Goal: Task Accomplishment & Management: Complete application form

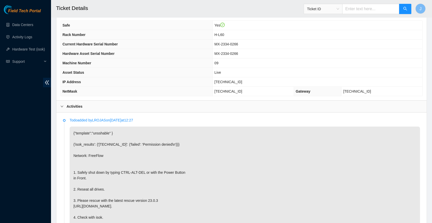
click at [231, 83] on span "23.213.246.236" at bounding box center [228, 82] width 28 height 4
copy span "23.213.246.236"
click at [260, 182] on p "{"template":"unsshable" } {'isok_results': {'23.213.246.236': {'failed': 'Permi…" at bounding box center [245, 183] width 350 height 114
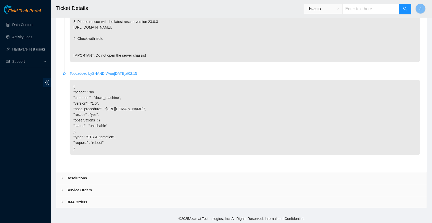
scroll to position [355, 0]
click at [62, 177] on icon "right" at bounding box center [61, 178] width 3 height 3
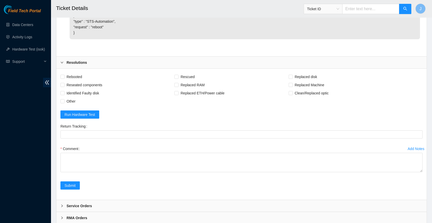
scroll to position [472, 0]
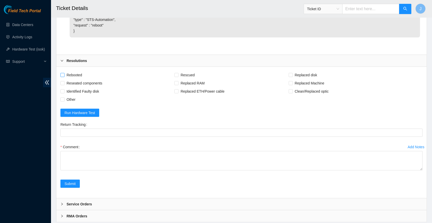
click at [63, 75] on input "Rebooted" at bounding box center [62, 75] width 4 height 4
checkbox input "true"
click at [178, 75] on input "Rescued" at bounding box center [176, 75] width 4 height 4
checkbox input "true"
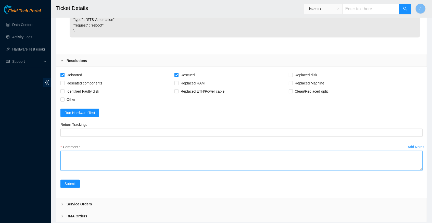
click at [128, 153] on textarea "Comment" at bounding box center [241, 160] width 362 height 19
paste textarea "345544 02-10-2025 04:30:20 23.213.246.236 COMPLETE Result Detail Message Ticket…"
type textarea "verified server and rack info reboot rescued configured reboot ran isok 345544 …"
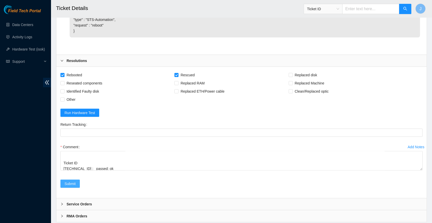
click at [74, 184] on span "Submit" at bounding box center [69, 184] width 11 height 6
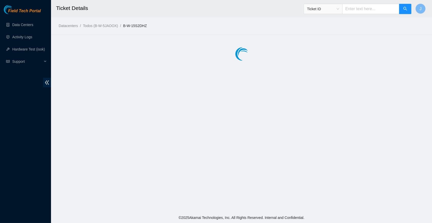
scroll to position [0, 0]
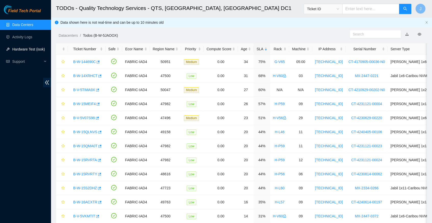
click at [27, 48] on link "Hardware Test (isok)" at bounding box center [28, 49] width 33 height 4
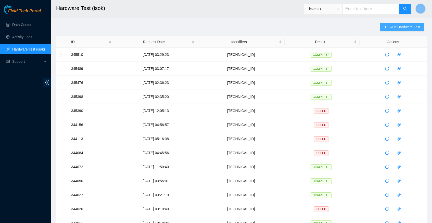
click at [391, 27] on span "Run Hardware Test" at bounding box center [404, 27] width 31 height 6
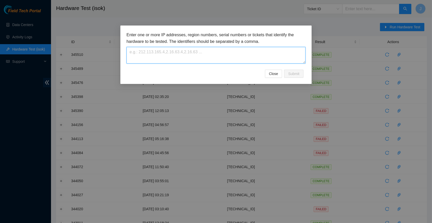
click at [166, 54] on textarea at bounding box center [215, 55] width 179 height 17
paste textarea "23.213.246.236"
type textarea "23.213.246.236"
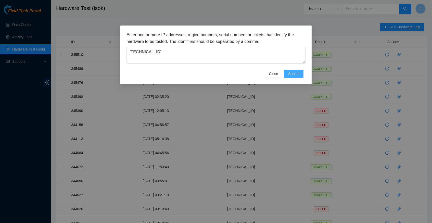
click at [294, 74] on span "Submit" at bounding box center [293, 74] width 11 height 6
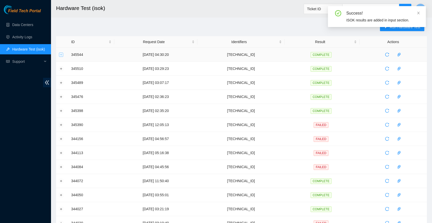
click at [60, 53] on button "Expand row" at bounding box center [61, 55] width 4 height 4
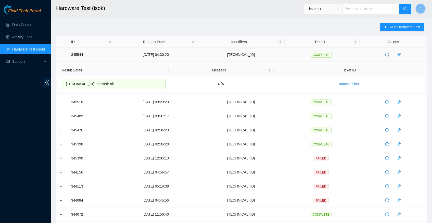
drag, startPoint x: 118, startPoint y: 83, endPoint x: 71, endPoint y: 55, distance: 55.0
click at [71, 55] on tbody "345544 02-10-2025 04:30:20 23.213.246.236 COMPLETE Result Detail Message Ticket…" at bounding box center [241, 205] width 371 height 314
copy tbody "345544 02-10-2025 04:30:20 23.213.246.236 COMPLETE Result Detail Message Ticket…"
click at [237, 25] on div "Run Hardware Test ID Request Date Identifiers Result Actions 345544 02-10-2025 …" at bounding box center [241, 200] width 371 height 355
click at [28, 26] on link "Data Centers" at bounding box center [22, 25] width 21 height 4
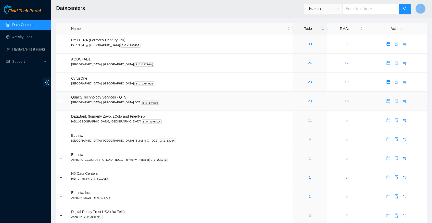
click at [308, 99] on link "20" at bounding box center [310, 101] width 4 height 4
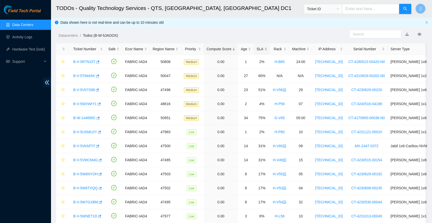
click at [264, 48] on div "SLA" at bounding box center [261, 49] width 10 height 6
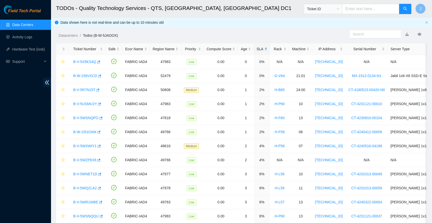
click at [264, 48] on div "SLA" at bounding box center [261, 49] width 10 height 6
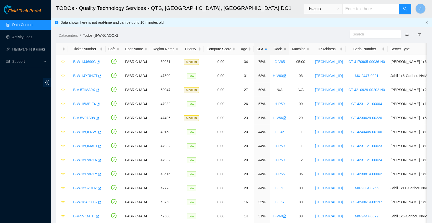
click at [284, 46] on div "Rack" at bounding box center [280, 49] width 14 height 6
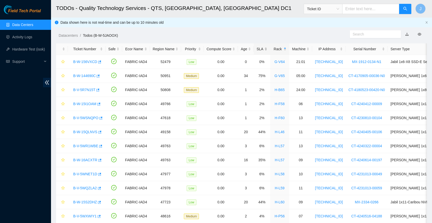
click at [267, 48] on div "SLA" at bounding box center [261, 49] width 10 height 6
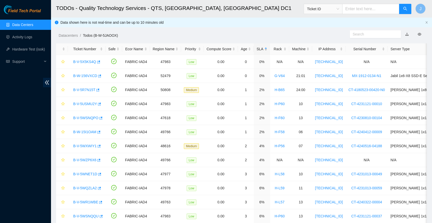
click at [267, 48] on div "SLA" at bounding box center [261, 49] width 10 height 6
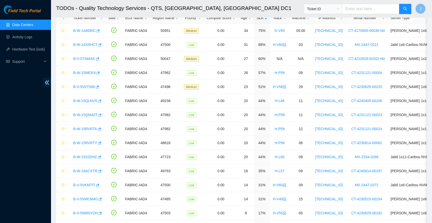
scroll to position [34, 0]
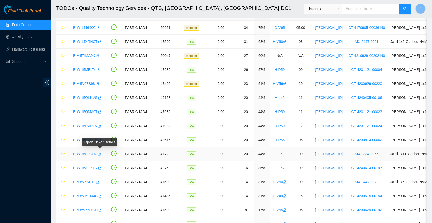
click at [101, 153] on icon "button" at bounding box center [99, 154] width 4 height 4
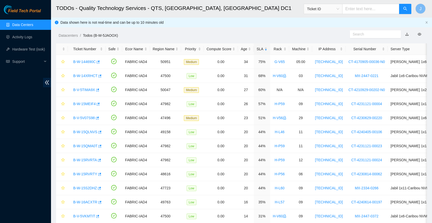
scroll to position [0, 0]
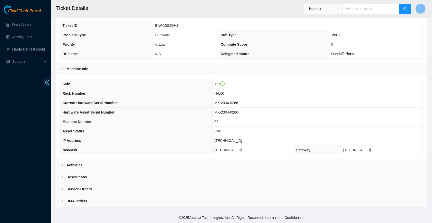
scroll to position [118, 0]
click at [61, 166] on icon "right" at bounding box center [61, 164] width 3 height 3
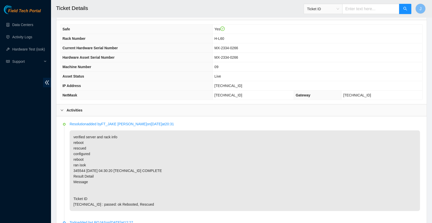
scroll to position [171, 0]
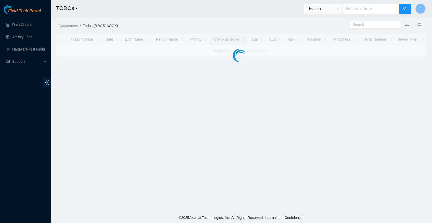
click at [240, 107] on main "TODOs - Ticket ID J Datacenters / Todos (B-W-5JAOOX) / Ticket Number Safe Ecor …" at bounding box center [241, 106] width 381 height 212
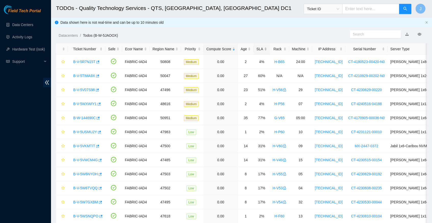
click at [267, 48] on div "SLA" at bounding box center [261, 49] width 10 height 6
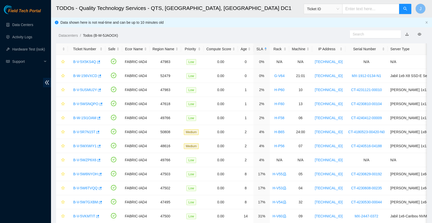
click at [267, 48] on div "SLA" at bounding box center [261, 49] width 10 height 6
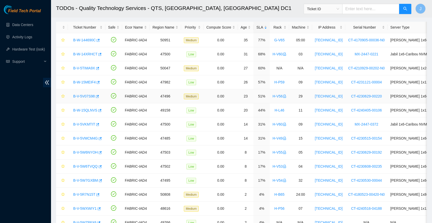
scroll to position [24, 0]
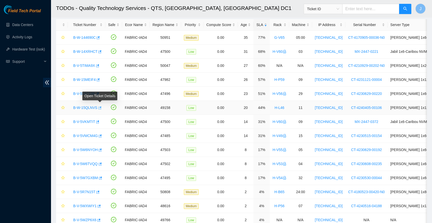
click at [101, 106] on icon "button" at bounding box center [100, 108] width 4 height 4
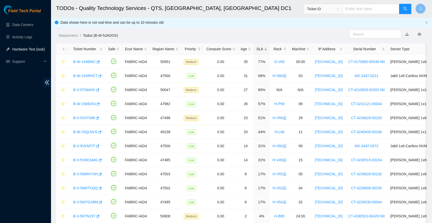
scroll to position [0, 0]
click at [27, 48] on link "Hardware Test (isok)" at bounding box center [28, 49] width 33 height 4
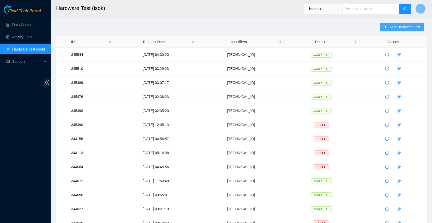
click at [398, 27] on span "Run Hardware Test" at bounding box center [404, 27] width 31 height 6
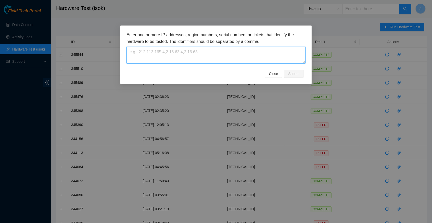
click at [151, 53] on textarea at bounding box center [215, 55] width 179 height 17
paste textarea "23.53.12.238"
type textarea "23.53.12.238"
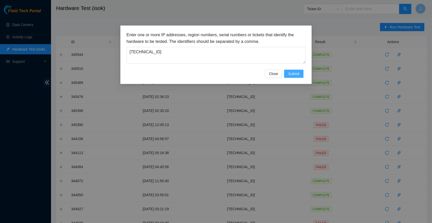
click at [292, 72] on span "Submit" at bounding box center [293, 74] width 11 height 6
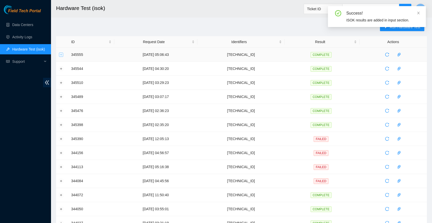
click at [60, 55] on button "Expand row" at bounding box center [61, 55] width 4 height 4
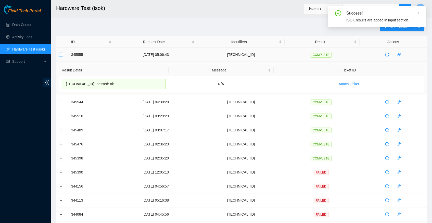
drag, startPoint x: 113, startPoint y: 83, endPoint x: 62, endPoint y: 56, distance: 57.9
click at [62, 56] on tbody "345555 02-10-2025 05:06:43 23.53.12.238 COMPLETE Result Detail Message Ticket I…" at bounding box center [241, 205] width 371 height 314
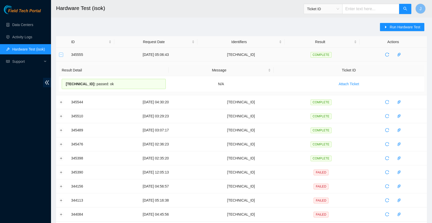
copy tbody "345555 02-10-2025 05:06:43 23.53.12.238 COMPLETE Result Detail Message Ticket I…"
click at [218, 21] on main "Hardware Test (isok) Ticket ID J Run Hardware Test ID Request Date Identifiers …" at bounding box center [241, 191] width 381 height 383
click at [21, 27] on link "Data Centers" at bounding box center [22, 25] width 21 height 4
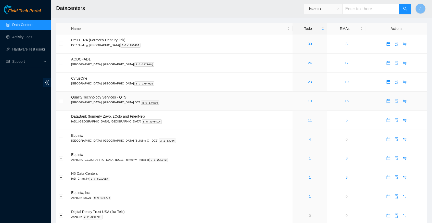
click at [308, 99] on link "19" at bounding box center [310, 101] width 4 height 4
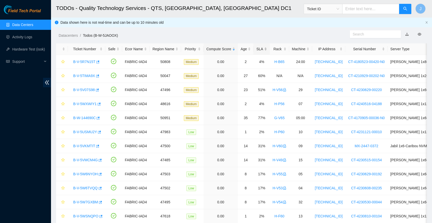
click at [267, 46] on div "SLA" at bounding box center [261, 49] width 10 height 6
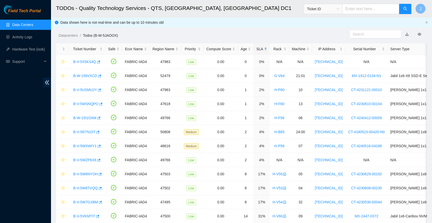
click at [267, 46] on div "SLA" at bounding box center [261, 49] width 10 height 6
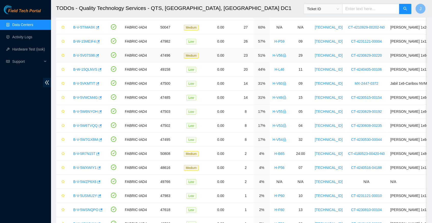
scroll to position [67, 0]
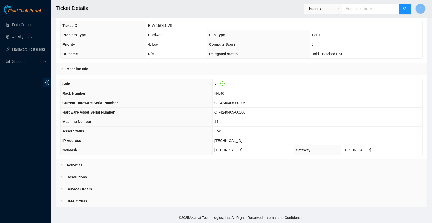
scroll to position [118, 0]
click at [62, 165] on icon "right" at bounding box center [61, 164] width 3 height 3
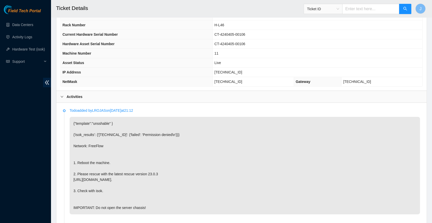
scroll to position [187, 0]
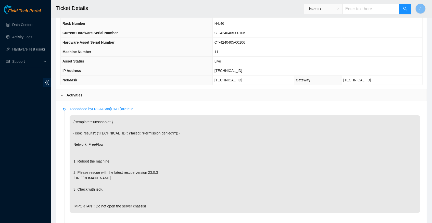
click at [230, 72] on span "[TECHNICAL_ID]" at bounding box center [228, 71] width 28 height 4
click at [227, 72] on span "[TECHNICAL_ID]" at bounding box center [228, 71] width 28 height 4
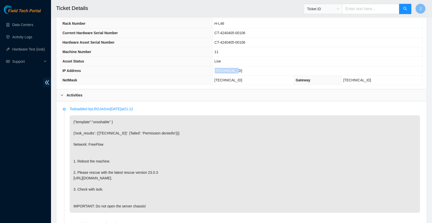
click at [227, 72] on span "[TECHNICAL_ID]" at bounding box center [228, 71] width 28 height 4
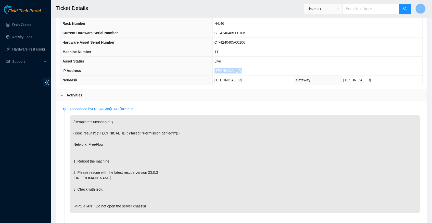
click at [227, 72] on span "[TECHNICAL_ID]" at bounding box center [228, 71] width 28 height 4
click at [228, 72] on span "[TECHNICAL_ID]" at bounding box center [228, 71] width 28 height 4
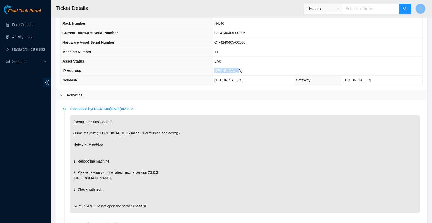
copy span "[TECHNICAL_ID]"
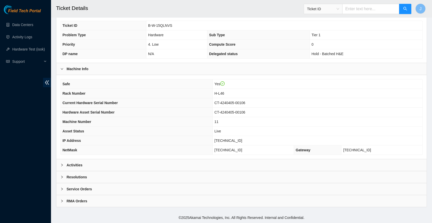
scroll to position [118, 0]
click at [63, 165] on icon "right" at bounding box center [61, 164] width 3 height 3
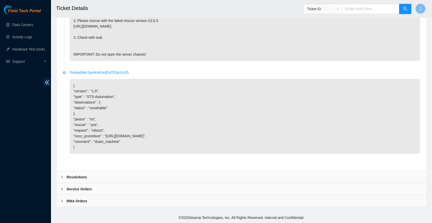
click at [62, 177] on icon "right" at bounding box center [61, 176] width 3 height 3
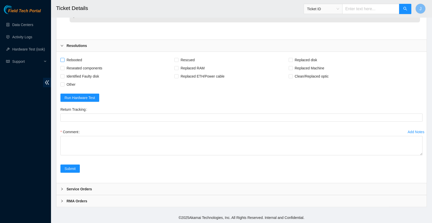
scroll to position [475, 0]
click at [63, 60] on input "Rebooted" at bounding box center [62, 60] width 4 height 4
checkbox input "true"
click at [178, 61] on input "Rescued" at bounding box center [176, 60] width 4 height 4
checkbox input "true"
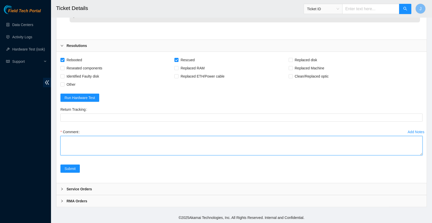
click at [108, 142] on textarea "Comment" at bounding box center [241, 145] width 362 height 19
paste textarea "345555 02-10-2025 05:06:43 23.53.12.238 COMPLETE Result Detail Message Ticket I…"
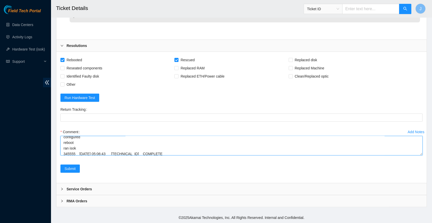
scroll to position [54, 0]
type textarea "verify server and rack info reboot machine rescued configured reboot ran isok 3…"
click at [69, 170] on span "Submit" at bounding box center [69, 169] width 11 height 6
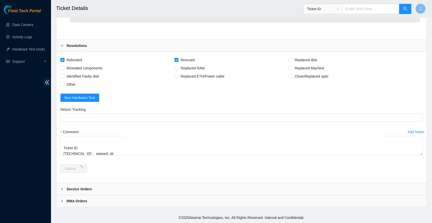
scroll to position [0, 0]
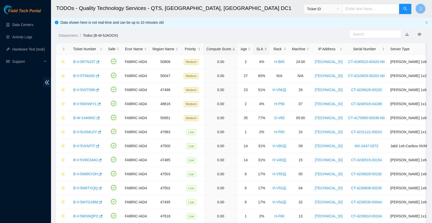
click at [267, 50] on div "SLA" at bounding box center [261, 49] width 10 height 6
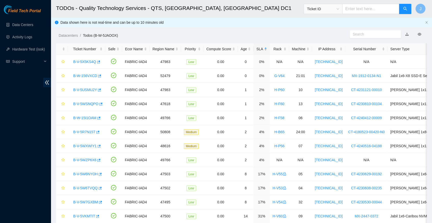
click at [267, 50] on div "SLA" at bounding box center [261, 49] width 10 height 6
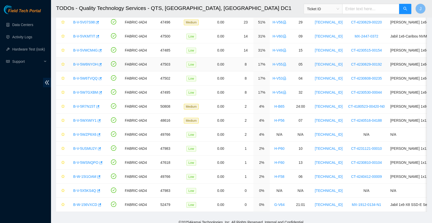
scroll to position [97, 0]
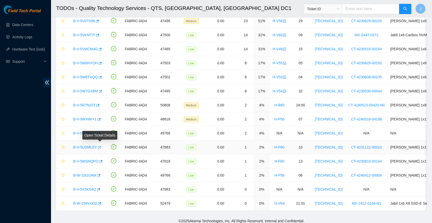
click at [101, 147] on icon "button" at bounding box center [99, 148] width 4 height 4
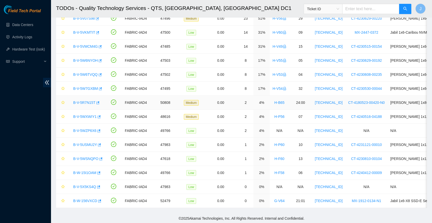
scroll to position [99, 0]
click at [100, 172] on icon "button" at bounding box center [98, 173] width 3 height 3
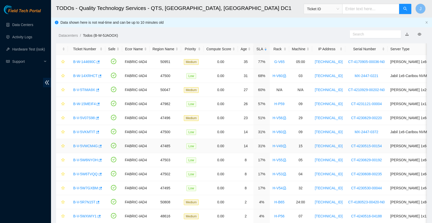
scroll to position [0, 0]
click at [99, 104] on icon "button" at bounding box center [98, 104] width 4 height 4
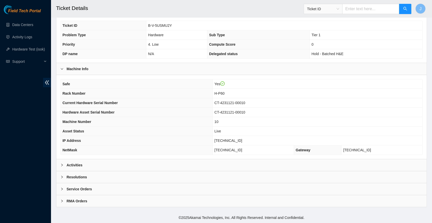
scroll to position [118, 0]
click at [62, 164] on icon "right" at bounding box center [61, 164] width 3 height 3
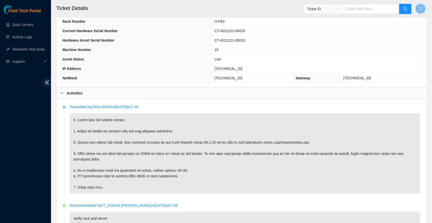
scroll to position [189, 0]
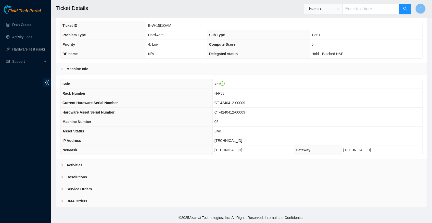
scroll to position [118, 0]
click at [63, 164] on icon "right" at bounding box center [61, 164] width 3 height 3
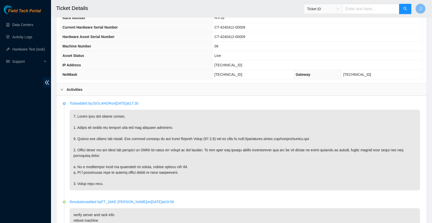
scroll to position [188, 0]
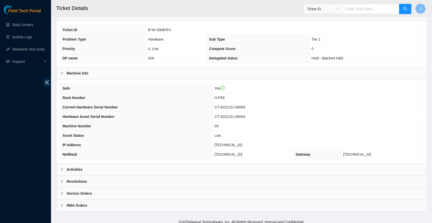
scroll to position [118, 0]
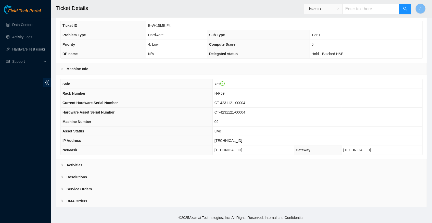
click at [63, 165] on icon "right" at bounding box center [61, 164] width 3 height 3
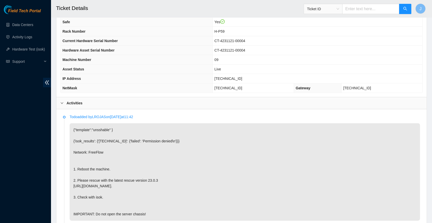
scroll to position [180, 0]
click at [229, 79] on span "[TECHNICAL_ID]" at bounding box center [228, 78] width 28 height 4
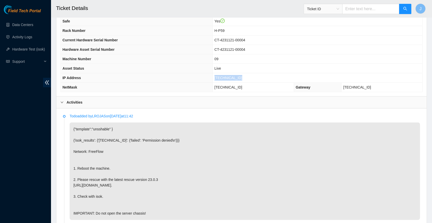
click at [229, 79] on span "[TECHNICAL_ID]" at bounding box center [228, 78] width 28 height 4
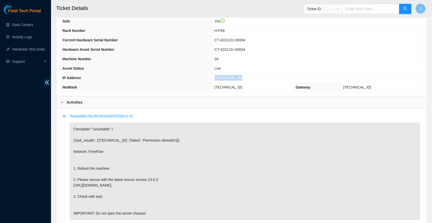
click at [229, 79] on span "[TECHNICAL_ID]" at bounding box center [228, 78] width 28 height 4
click at [226, 80] on span "[TECHNICAL_ID]" at bounding box center [228, 78] width 28 height 4
click at [227, 80] on span "[TECHNICAL_ID]" at bounding box center [228, 78] width 28 height 4
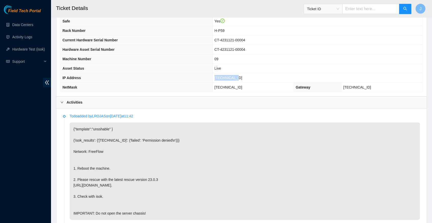
copy span "[TECHNICAL_ID]"
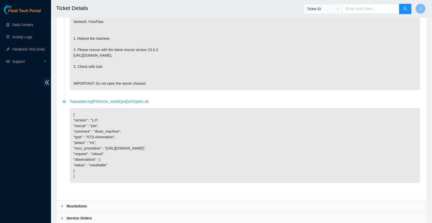
scroll to position [312, 0]
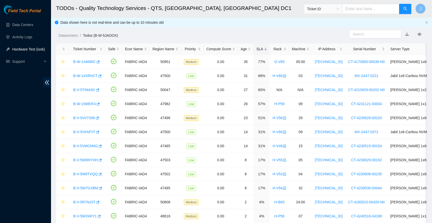
click at [36, 48] on link "Hardware Test (isok)" at bounding box center [28, 49] width 33 height 4
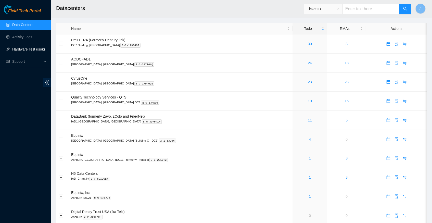
click at [25, 50] on link "Hardware Test (isok)" at bounding box center [28, 49] width 33 height 4
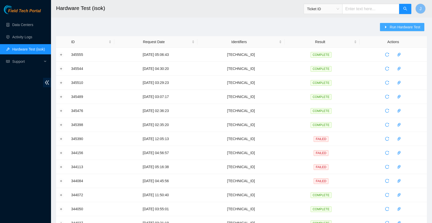
click at [391, 27] on span "Run Hardware Test" at bounding box center [404, 27] width 31 height 6
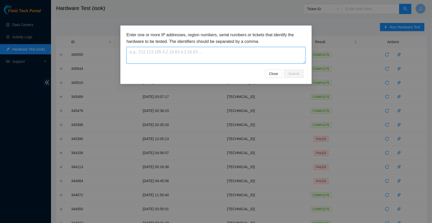
click at [175, 56] on textarea at bounding box center [215, 55] width 179 height 17
paste textarea "[TECHNICAL_ID]"
type textarea "[TECHNICAL_ID]"
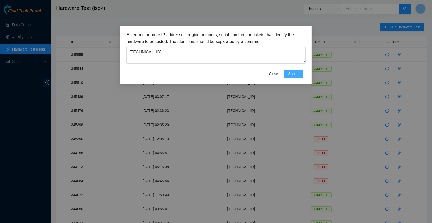
click at [296, 76] on span "Submit" at bounding box center [293, 74] width 11 height 6
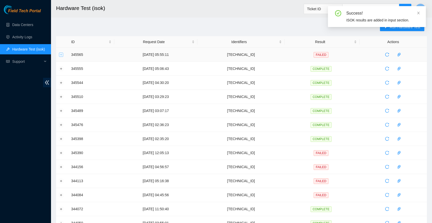
click at [62, 55] on button "Expand row" at bounding box center [61, 55] width 4 height 4
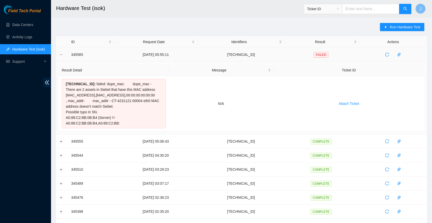
drag, startPoint x: 126, startPoint y: 128, endPoint x: 68, endPoint y: 56, distance: 92.1
click at [68, 56] on tbody "345565 02-10-2025 05:55:11 23.52.15.172 FAILED Result Detail Message Ticket ID …" at bounding box center [241, 224] width 371 height 353
copy tbody "345565 02-10-2025 05:55:11 23.52.15.172 FAILED Result Detail Message Ticket ID …"
click at [28, 24] on link "Data Centers" at bounding box center [22, 25] width 21 height 4
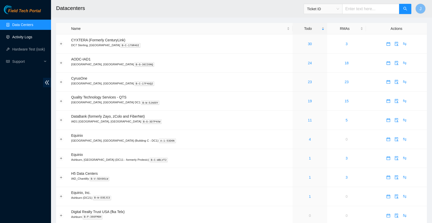
click at [29, 38] on link "Activity Logs" at bounding box center [22, 37] width 20 height 4
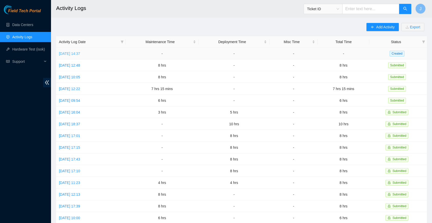
click at [80, 54] on link "Thu, 02 Oct 2025 14:37" at bounding box center [69, 53] width 21 height 4
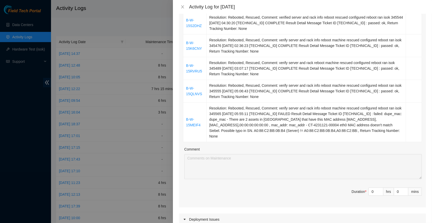
scroll to position [101, 0]
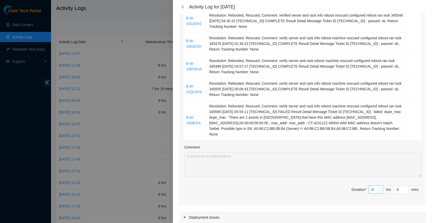
type input "1"
click at [379, 187] on span "up" at bounding box center [380, 188] width 3 height 3
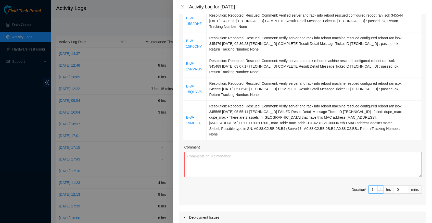
type input "2"
click at [379, 187] on span "up" at bounding box center [380, 188] width 3 height 3
type input "3"
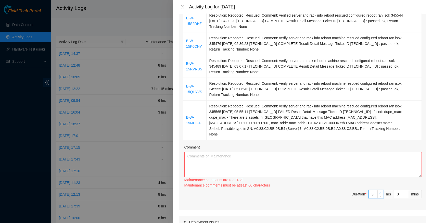
click at [379, 180] on div "Ticket Number Resolution Action B-W-15S2DHZ Resolution: Rebooted, Rescued, Comm…" at bounding box center [302, 100] width 247 height 218
type input "4"
click at [380, 192] on icon "up" at bounding box center [380, 193] width 2 height 2
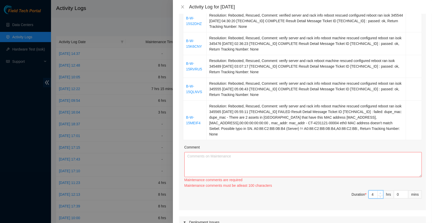
type input "5"
click at [380, 192] on icon "up" at bounding box center [380, 193] width 2 height 2
type input "6"
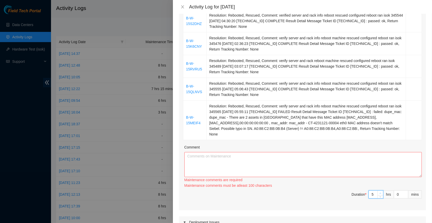
type input "6"
type input "7"
click at [380, 192] on icon "up" at bounding box center [380, 193] width 2 height 2
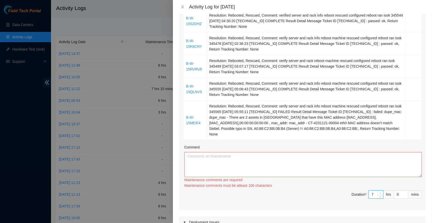
type input "8"
type input "9"
click at [380, 192] on icon "up" at bounding box center [380, 193] width 2 height 2
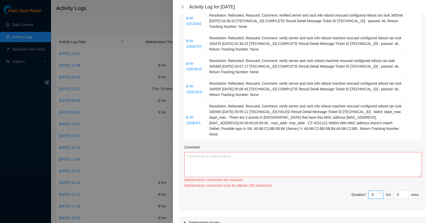
type input "8"
click at [379, 194] on span "Decrease Value" at bounding box center [380, 196] width 6 height 5
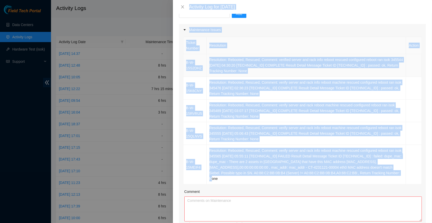
scroll to position [53, 0]
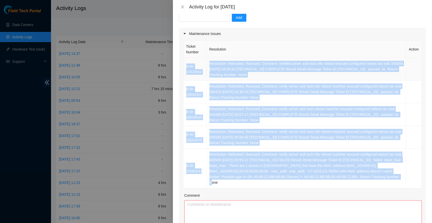
drag, startPoint x: 326, startPoint y: 131, endPoint x: 185, endPoint y: 66, distance: 155.6
click at [185, 66] on tbody "B-W-15S2DHZ Resolution: Rebooted, Rescued, Comment: verified server and rack in…" at bounding box center [302, 123] width 238 height 130
copy tbody "B-W-15S2DHZ Resolution: Rebooted, Rescued, Comment: verified server and rack in…"
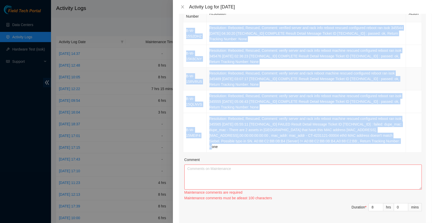
scroll to position [111, 0]
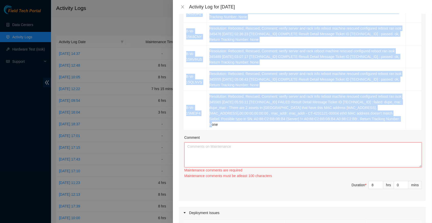
click at [218, 148] on textarea "Comment" at bounding box center [302, 154] width 237 height 25
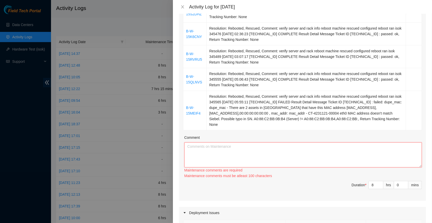
paste textarea "B-W-15S2DHZ Resolution: Rebooted, Rescued, Comment: verified server and rack in…"
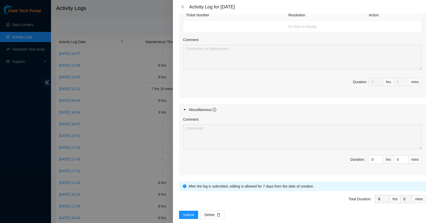
scroll to position [316, 0]
type textarea "B-W-15S2DHZ Resolution: Rebooted, Rescued, Comment: verified server and rack in…"
click at [188, 212] on span "Submit" at bounding box center [188, 215] width 11 height 6
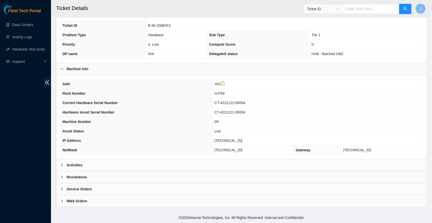
click at [62, 165] on icon "right" at bounding box center [62, 165] width 2 height 3
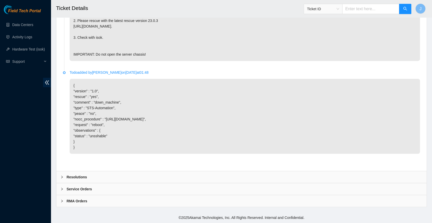
click at [62, 176] on div at bounding box center [63, 177] width 6 height 6
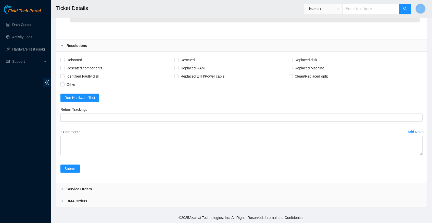
scroll to position [475, 0]
click at [64, 61] on input "Rebooted" at bounding box center [62, 60] width 4 height 4
checkbox input "true"
click at [178, 61] on input "Rescued" at bounding box center [176, 60] width 4 height 4
checkbox input "true"
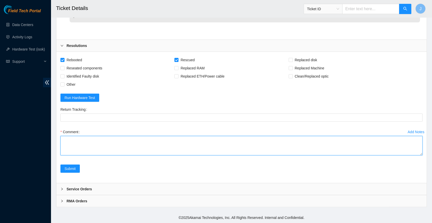
click at [84, 145] on textarea "Comment" at bounding box center [241, 145] width 362 height 19
paste textarea "345565 [DATE] 05:55:11 [TECHNICAL_ID] FAILED Result Detail Message Ticket ID [T…"
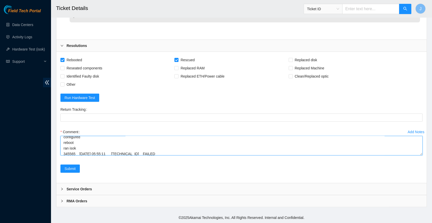
scroll to position [75, 0]
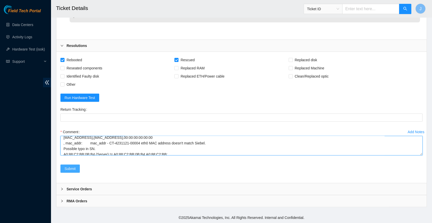
type textarea "verify server and rack info reboot machine rescued configured reboot ran isok 3…"
click at [69, 168] on span "Submit" at bounding box center [69, 169] width 11 height 6
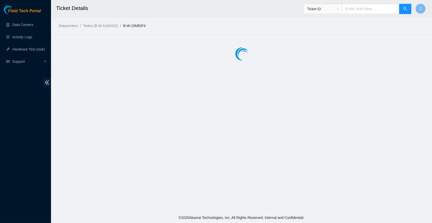
scroll to position [0, 0]
